Goal: Check status: Check status

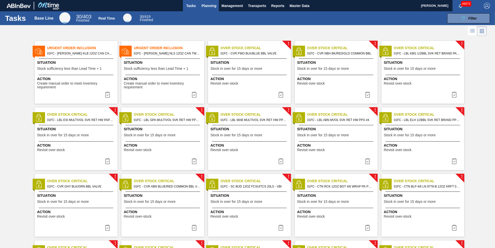
click at [209, 7] on span "Planning" at bounding box center [208, 6] width 15 height 6
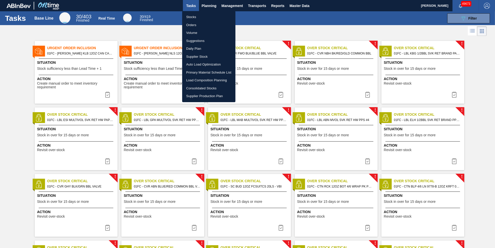
click at [194, 25] on li "Orders" at bounding box center [208, 25] width 53 height 8
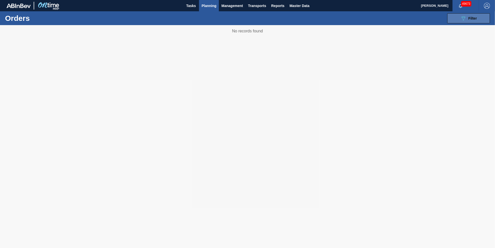
click at [468, 18] on span "Filter" at bounding box center [472, 18] width 9 height 4
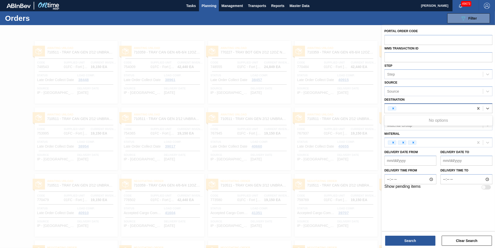
click at [420, 108] on div at bounding box center [429, 109] width 89 height 8
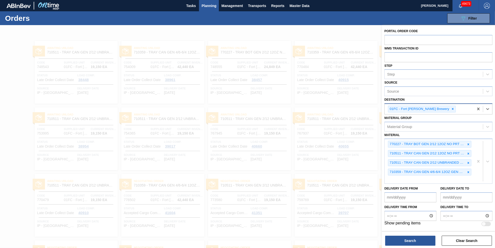
click at [449, 109] on div "01FC - Fort [PERSON_NAME] Brewery" at bounding box center [429, 109] width 89 height 10
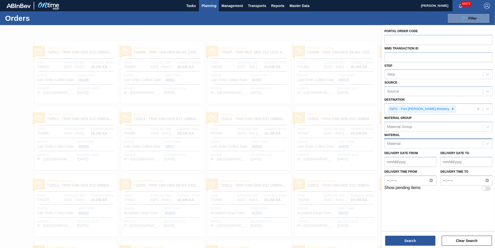
click at [418, 140] on div "Material" at bounding box center [434, 143] width 98 height 7
click at [452, 134] on div "Material Material" at bounding box center [438, 140] width 108 height 17
click at [418, 161] on from "Delivery Date from" at bounding box center [410, 162] width 52 height 10
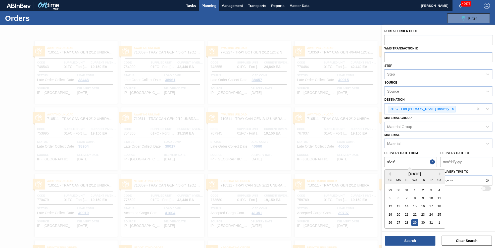
click at [416, 222] on div "29" at bounding box center [414, 223] width 7 height 7
type from "[DATE]"
click at [415, 179] on input "Delivery time from" at bounding box center [410, 181] width 52 height 10
type input "07:30"
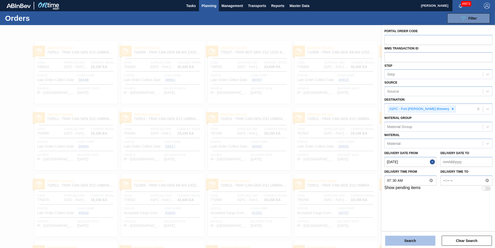
click at [421, 242] on button "Search" at bounding box center [410, 241] width 50 height 10
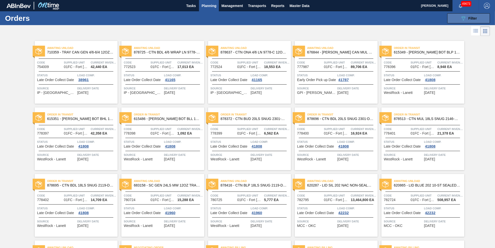
click at [472, 19] on span "Filter" at bounding box center [472, 18] width 9 height 4
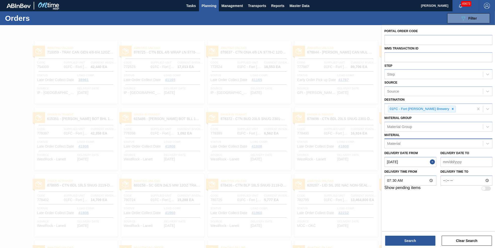
click at [420, 143] on div "Material" at bounding box center [434, 143] width 98 height 7
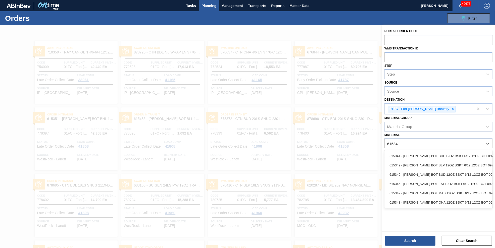
type input "615349"
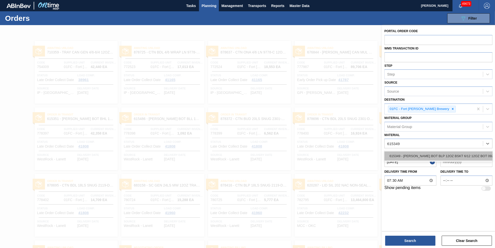
click at [428, 151] on div "615349 - [PERSON_NAME] BOT BLP 12OZ BSKT 6/12 12OZ BOT 092" at bounding box center [438, 155] width 108 height 9
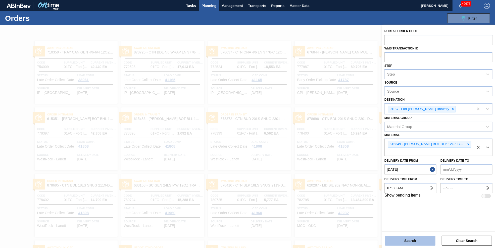
click at [407, 240] on button "Search" at bounding box center [410, 241] width 50 height 10
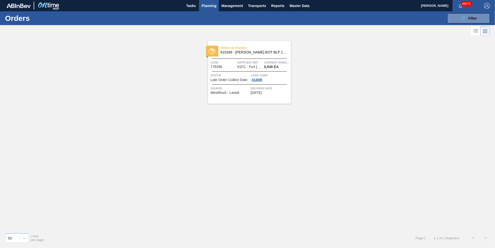
click at [259, 47] on span "Order in transit" at bounding box center [256, 47] width 70 height 5
